Goal: Find specific page/section: Find specific page/section

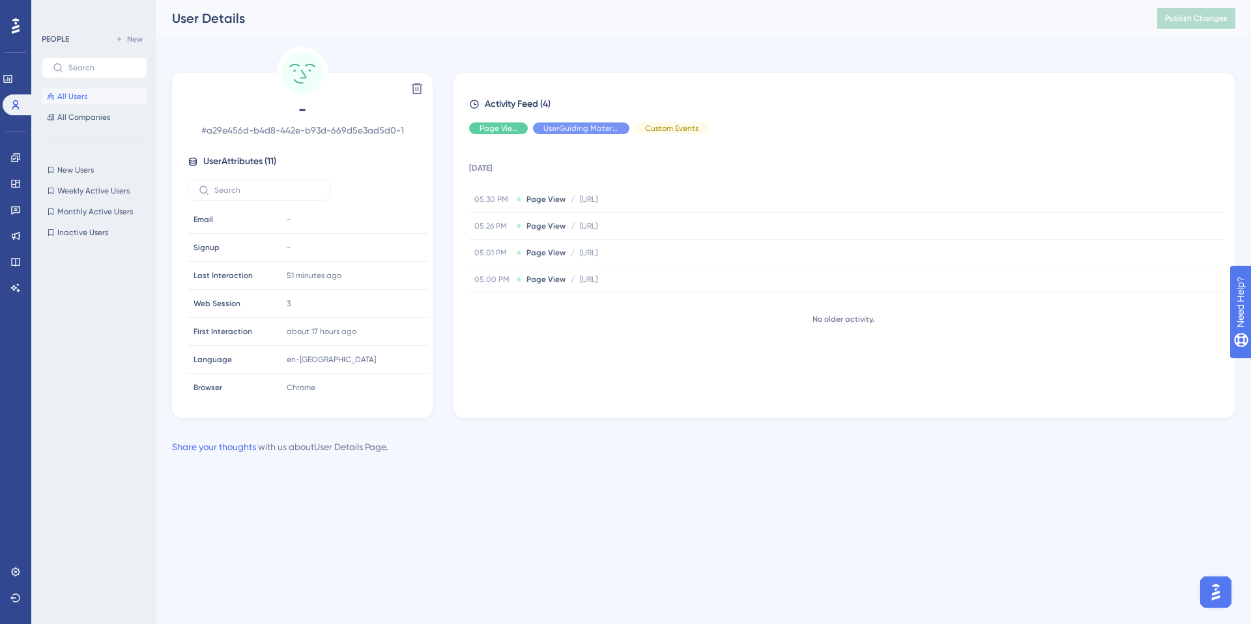
scroll to position [117, 0]
click at [68, 95] on span "All Users" at bounding box center [72, 96] width 30 height 10
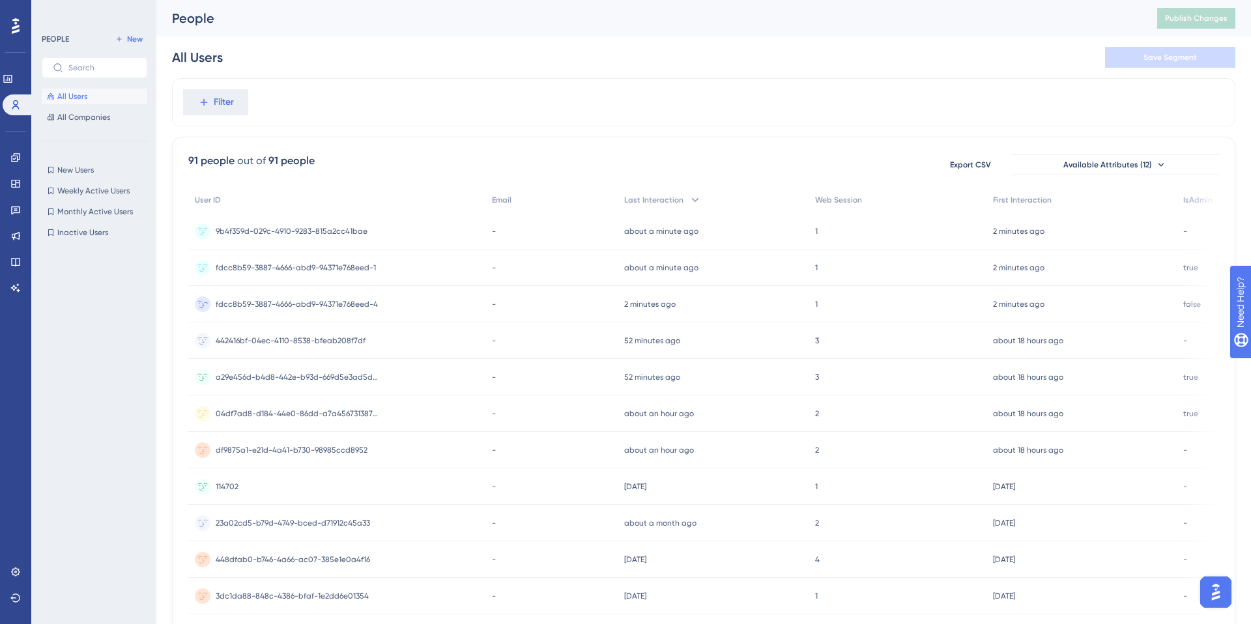
click at [345, 305] on span "fdcc8b59-3887-4666-abd9-94371e768eed-4" at bounding box center [297, 304] width 162 height 10
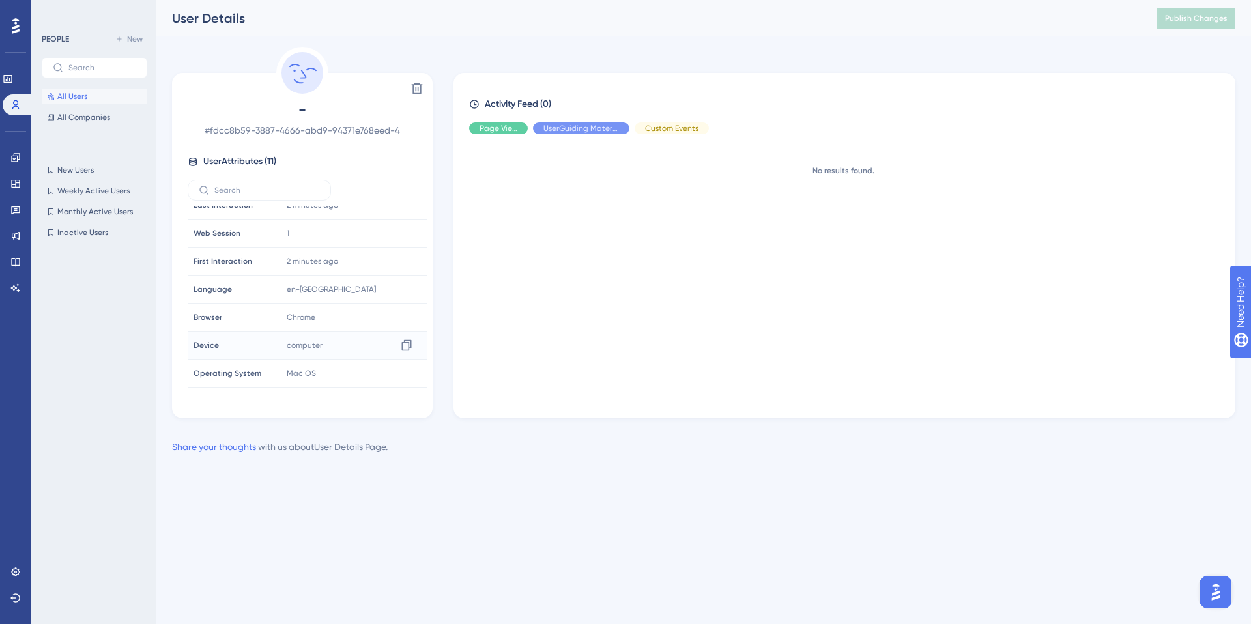
scroll to position [117, 0]
click at [498, 132] on span "Hide" at bounding box center [498, 128] width 17 height 10
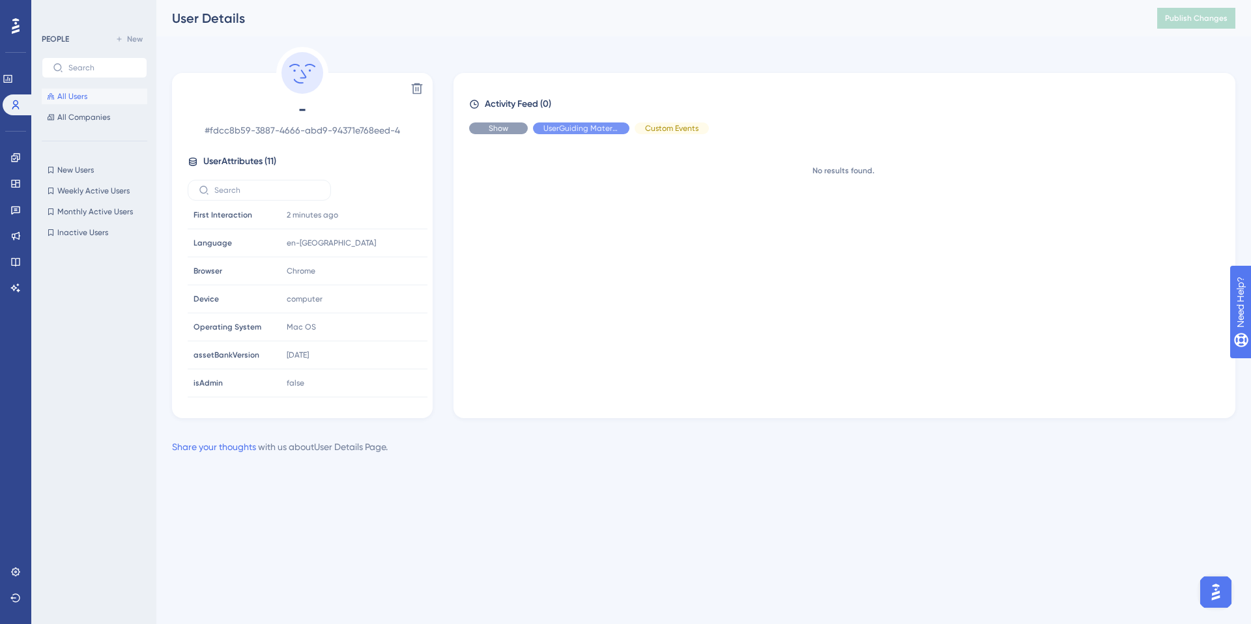
click at [500, 126] on span "Show" at bounding box center [499, 128] width 20 height 10
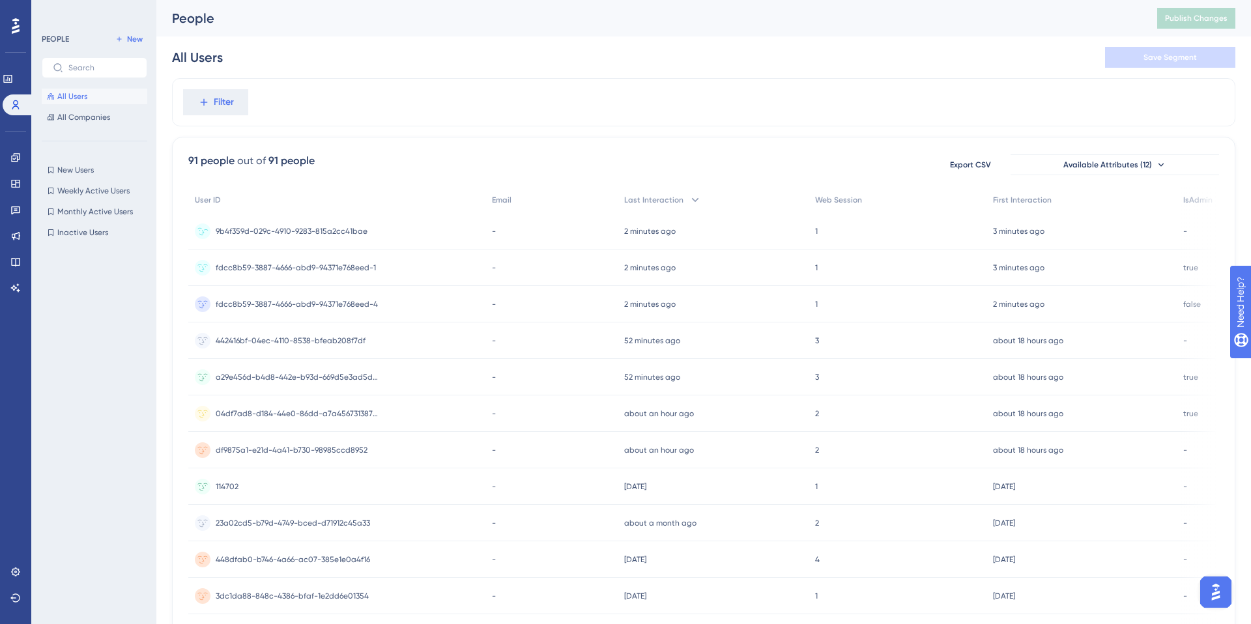
click at [343, 231] on span "9b4f359d-029c-4910-9283-815a2cc41bae" at bounding box center [292, 231] width 152 height 10
click at [343, 304] on span "fdcc8b59-3887-4666-abd9-94371e768eed-4" at bounding box center [297, 304] width 162 height 10
click at [318, 229] on span "fdcc8b59-3887-4666-abd9-94371e768eed-1" at bounding box center [296, 231] width 160 height 10
